Goal: Transaction & Acquisition: Purchase product/service

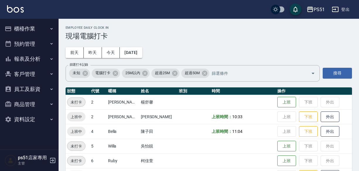
scroll to position [62, 0]
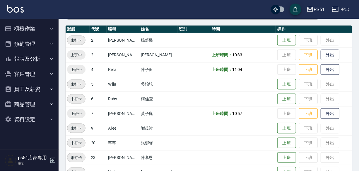
click at [9, 29] on icon "button" at bounding box center [8, 28] width 7 height 7
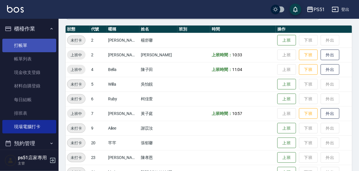
click at [23, 44] on link "打帳單" at bounding box center [29, 45] width 54 height 13
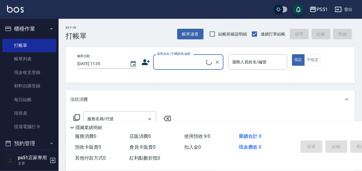
click at [176, 57] on input "顧客姓名/手機號碼/編號" at bounding box center [181, 62] width 50 height 10
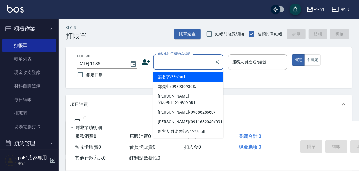
click at [176, 75] on li "無名字/***/null" at bounding box center [188, 77] width 70 height 10
type input "無名字/***/null"
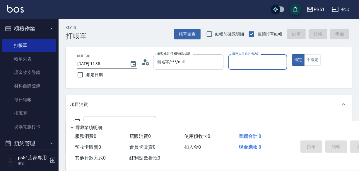
click at [266, 65] on input "服務人員姓名/編號" at bounding box center [258, 62] width 54 height 10
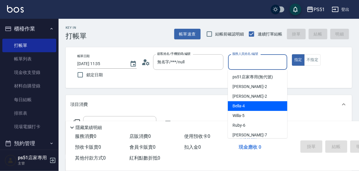
click at [243, 103] on span "Bella -4" at bounding box center [238, 106] width 12 height 6
type input "Bella-4"
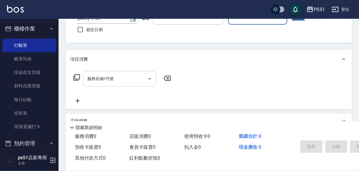
scroll to position [62, 0]
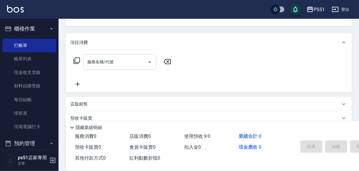
click at [115, 67] on input "服務名稱/代號" at bounding box center [115, 62] width 59 height 10
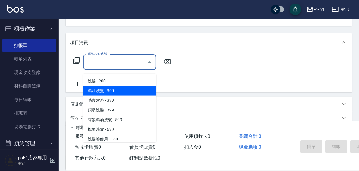
click at [123, 88] on span "精油洗髮 - 300" at bounding box center [119, 91] width 73 height 10
type input "精油洗髮(102)"
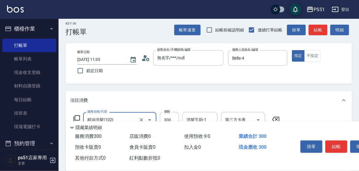
scroll to position [0, 0]
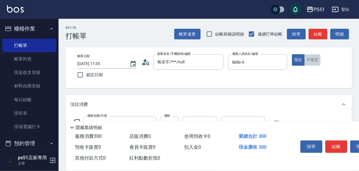
drag, startPoint x: 319, startPoint y: 57, endPoint x: 320, endPoint y: 43, distance: 14.4
click at [318, 57] on button "不指定" at bounding box center [312, 59] width 16 height 11
click at [320, 37] on button "結帳" at bounding box center [317, 34] width 19 height 11
